Goal: Task Accomplishment & Management: Manage account settings

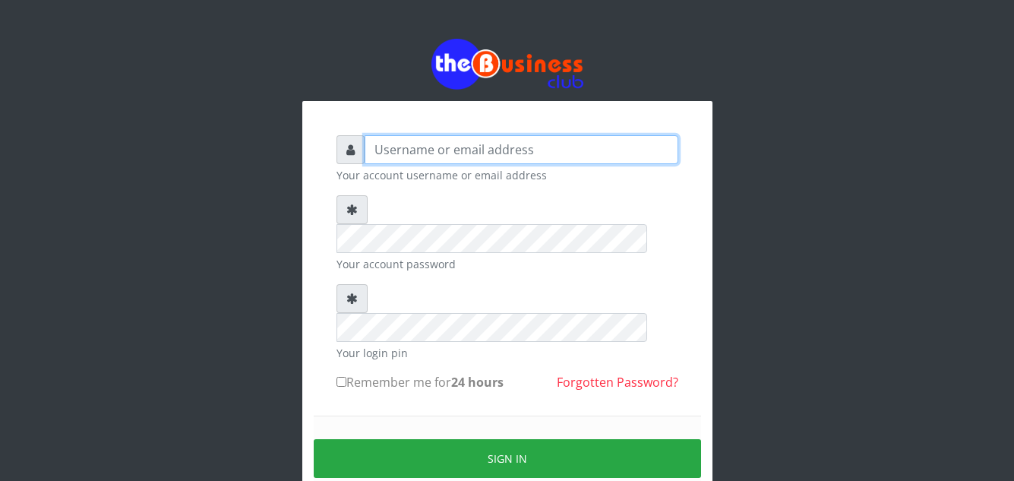
type input "azorolove740@gmail.com"
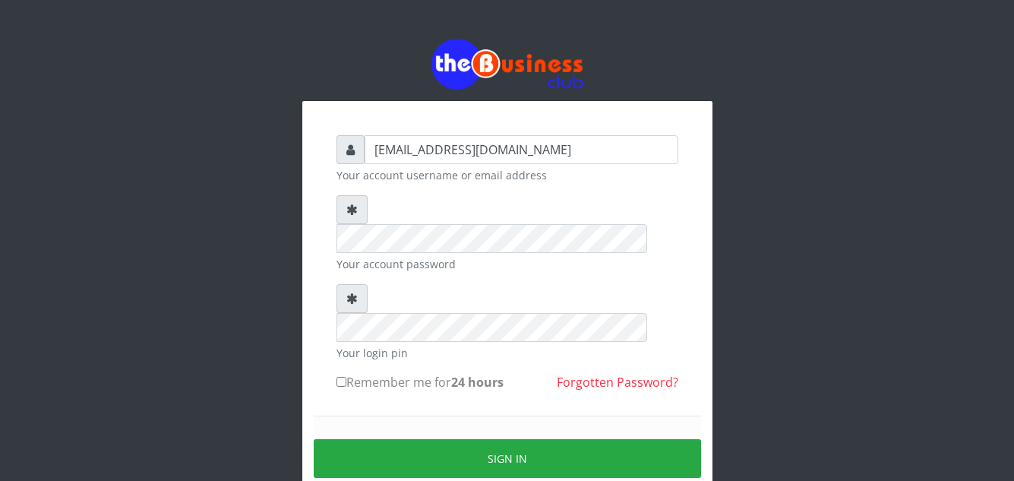
click at [341, 377] on input "Remember me for 24 hours" at bounding box center [342, 382] width 10 height 10
checkbox input "true"
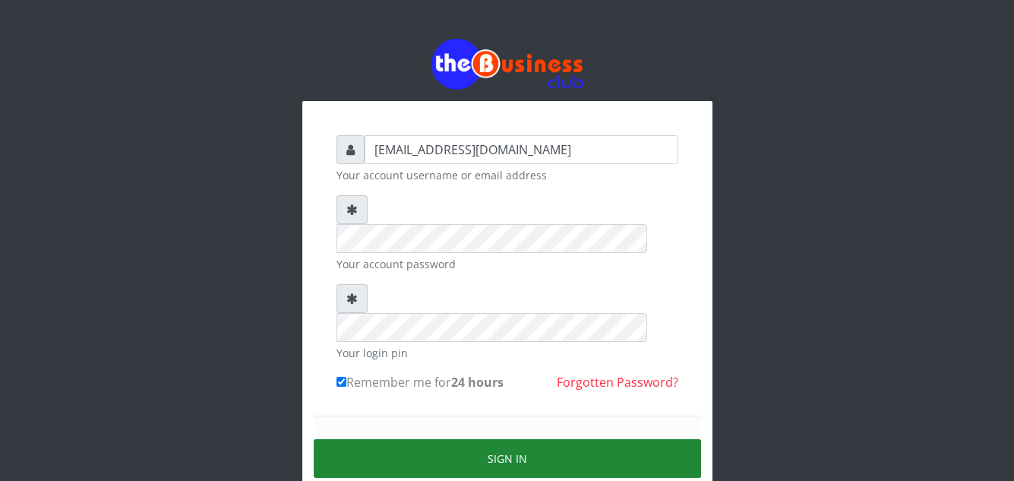
click at [500, 439] on button "Sign in" at bounding box center [508, 458] width 388 height 39
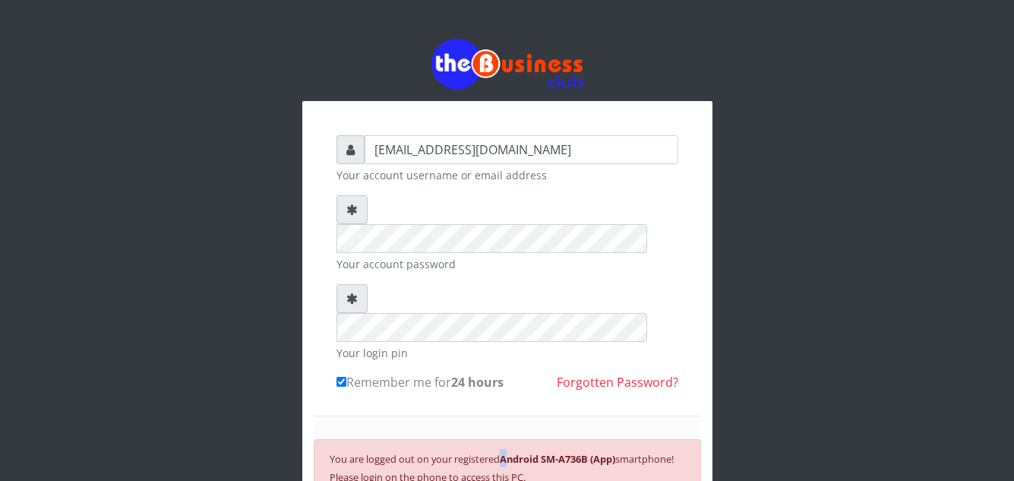
drag, startPoint x: 500, startPoint y: 397, endPoint x: 489, endPoint y: 423, distance: 28.9
click at [489, 452] on small "You are logged out on your registered Android SM-A736B (App) smartphone! Please…" at bounding box center [502, 468] width 344 height 32
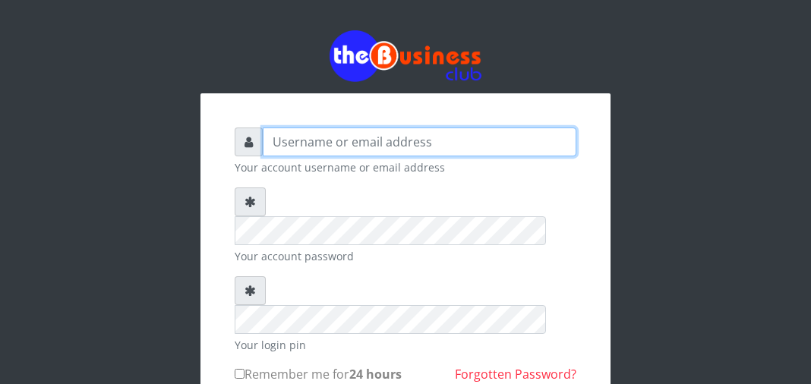
type input "[EMAIL_ADDRESS][DOMAIN_NAME]"
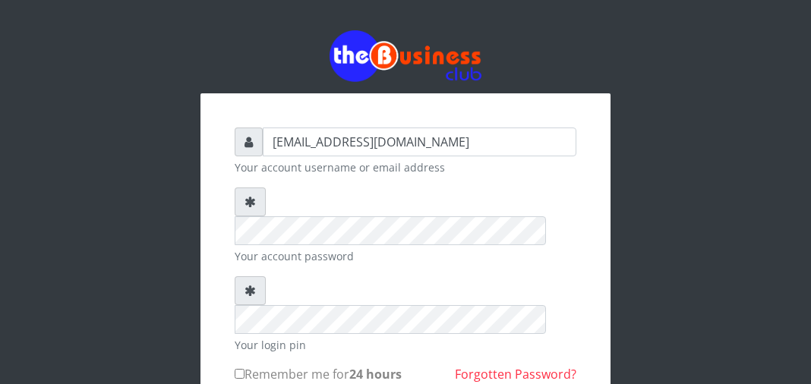
click at [235, 369] on input "Remember me for 24 hours" at bounding box center [240, 374] width 10 height 10
checkbox input "true"
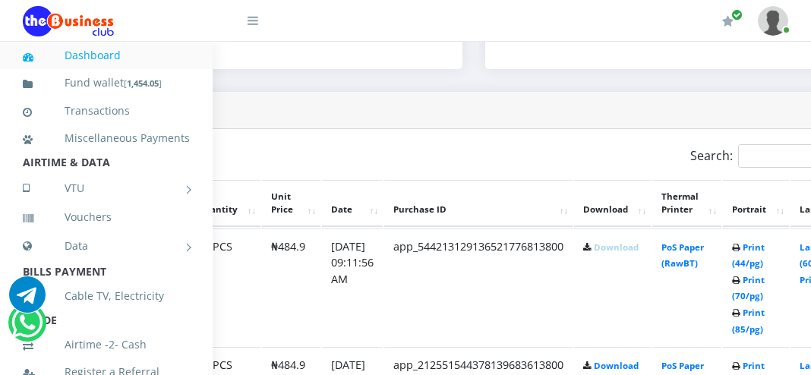
scroll to position [732, 195]
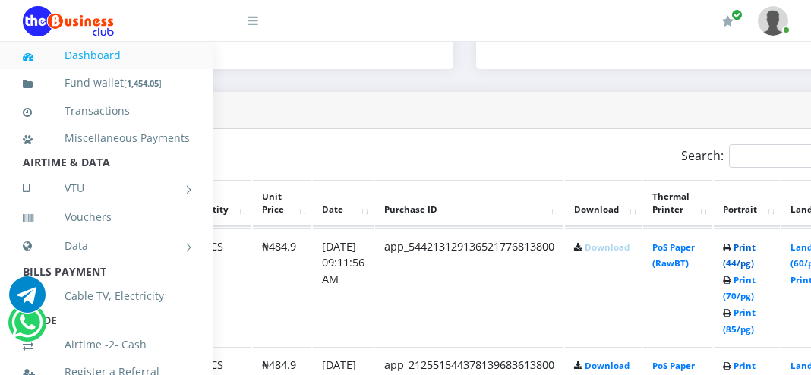
click at [756, 250] on link "Print (44/pg)" at bounding box center [739, 256] width 33 height 28
